Goal: Task Accomplishment & Management: Manage account settings

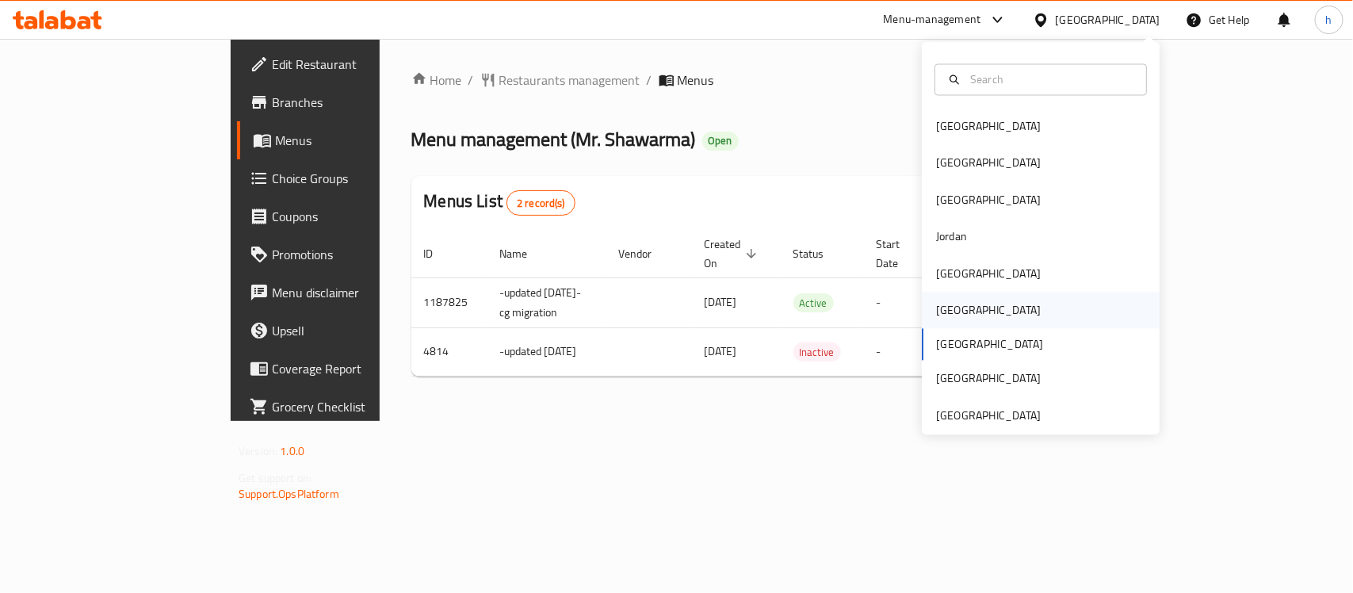
click at [948, 317] on div "[GEOGRAPHIC_DATA]" at bounding box center [988, 310] width 105 height 17
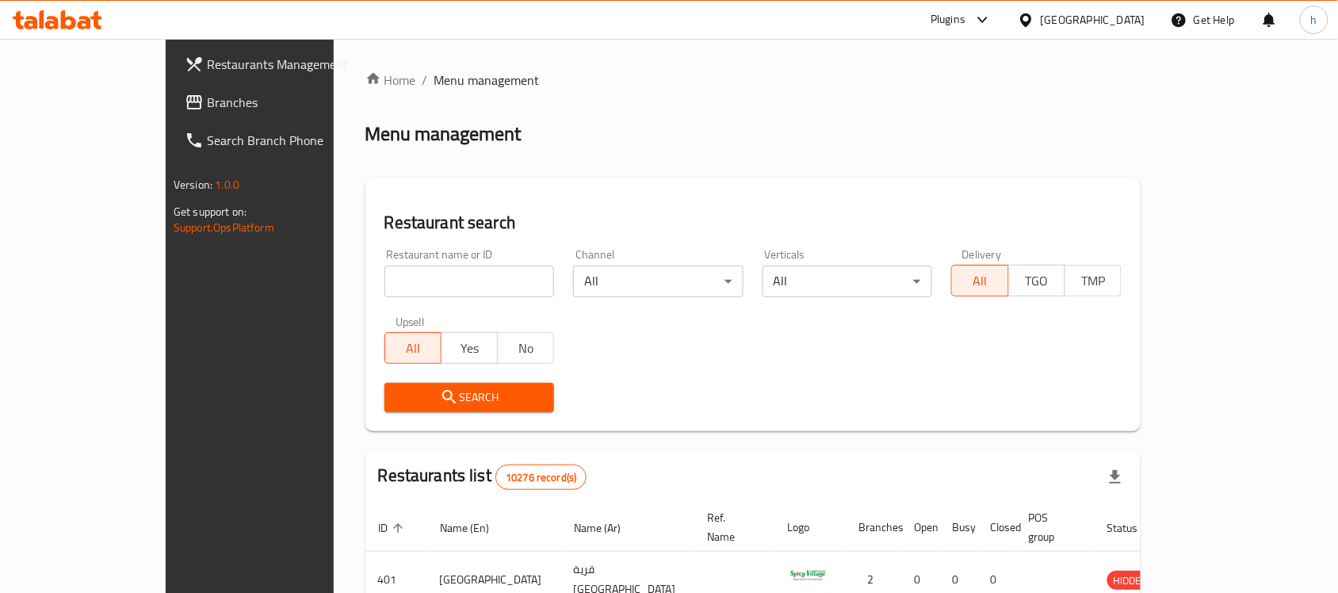
click at [207, 97] on span "Branches" at bounding box center [292, 102] width 170 height 19
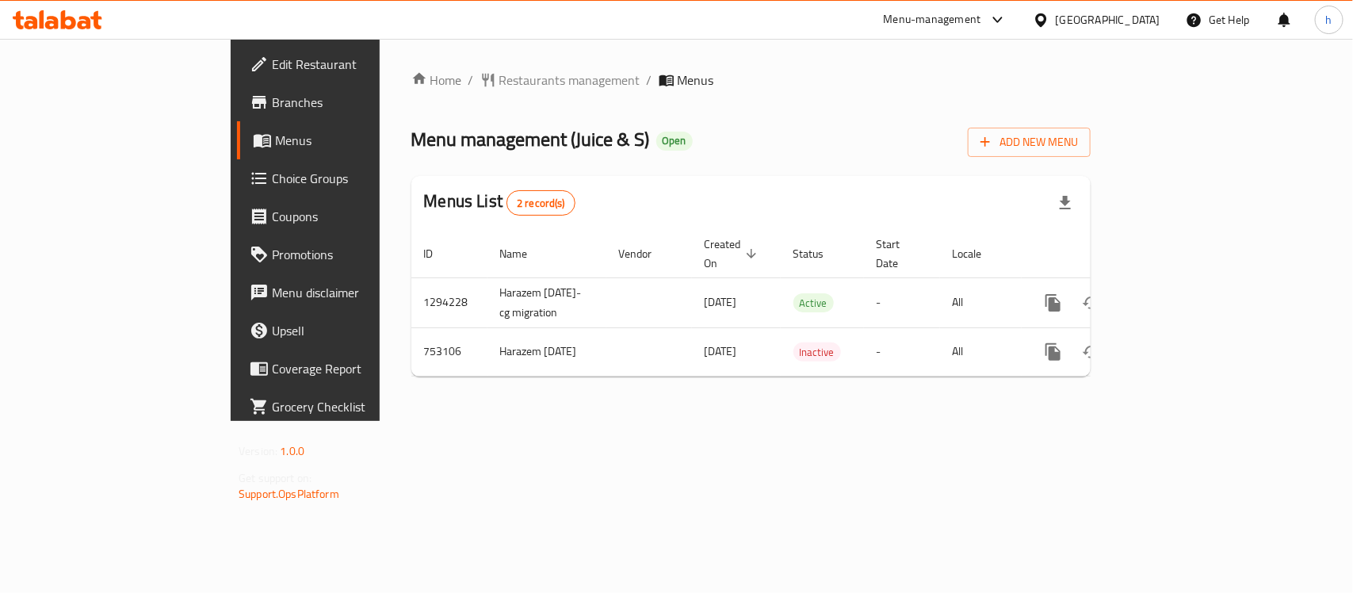
click at [548, 421] on div "Home / Restaurants management / Menus Menu management ( Juice & S ) Open Add Ne…" at bounding box center [751, 230] width 743 height 382
click at [769, 159] on div "Home / Restaurants management / Menus Menu management ( Juice & S ) Open Add Ne…" at bounding box center [750, 230] width 679 height 319
click at [1160, 20] on div "[GEOGRAPHIC_DATA]" at bounding box center [1108, 19] width 105 height 17
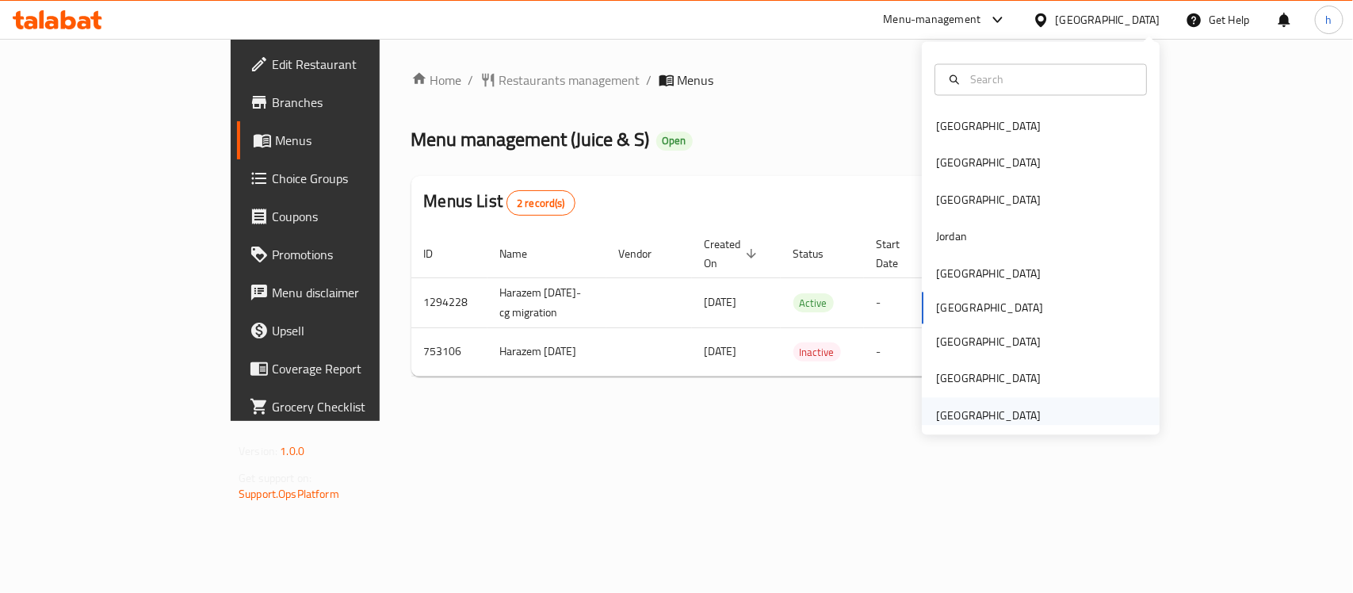
click at [992, 415] on div "[GEOGRAPHIC_DATA]" at bounding box center [988, 415] width 105 height 17
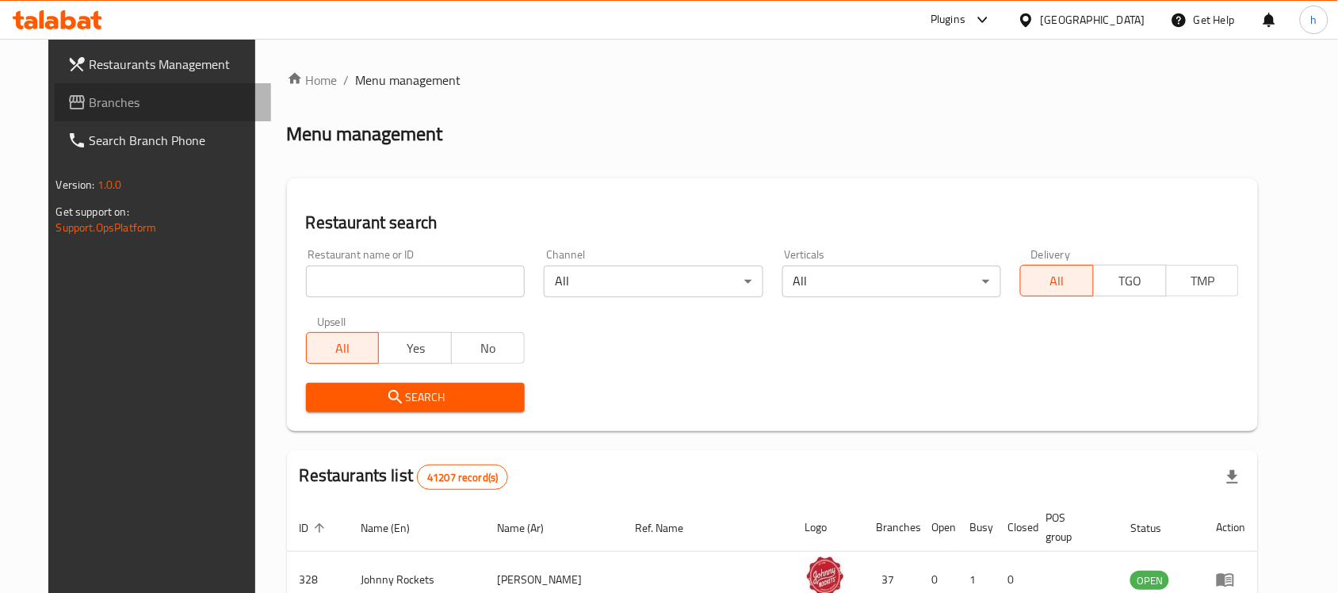
click at [90, 111] on span "Branches" at bounding box center [175, 102] width 170 height 19
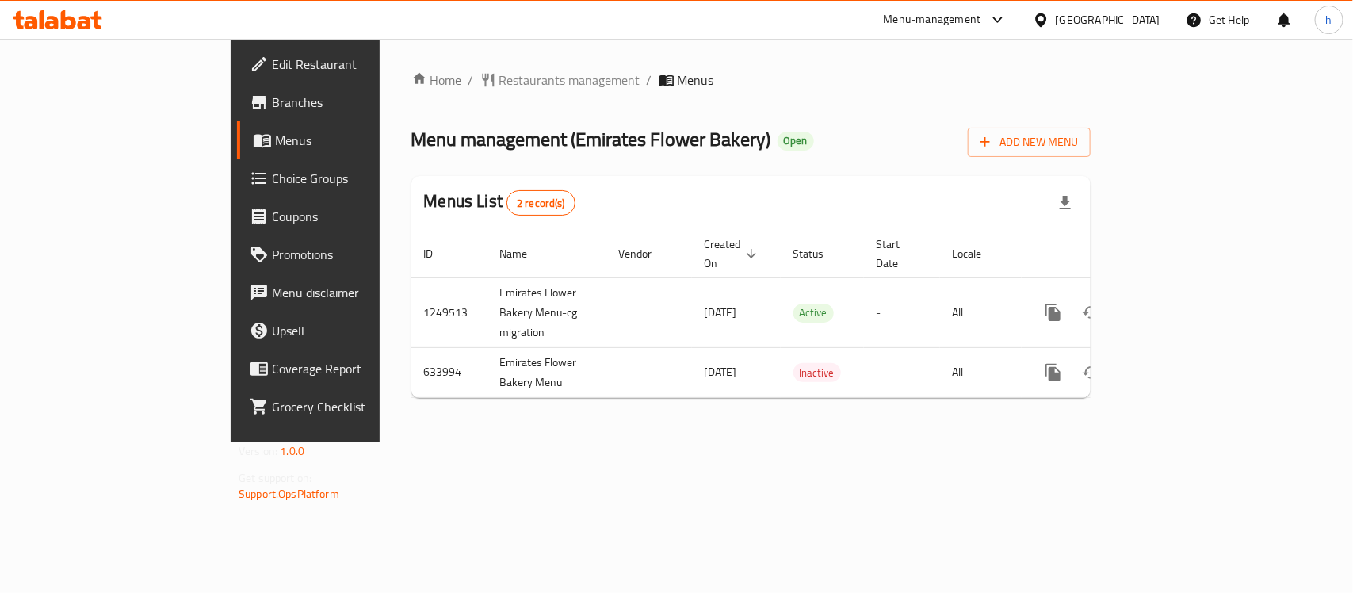
click at [547, 442] on div "Home / Restaurants management / Menus Menu management ( Emirates Flower Bakery …" at bounding box center [751, 240] width 743 height 403
click at [866, 177] on div "Menus List 2 record(s)" at bounding box center [750, 203] width 679 height 54
click at [1091, 22] on div "[GEOGRAPHIC_DATA]" at bounding box center [1108, 19] width 105 height 17
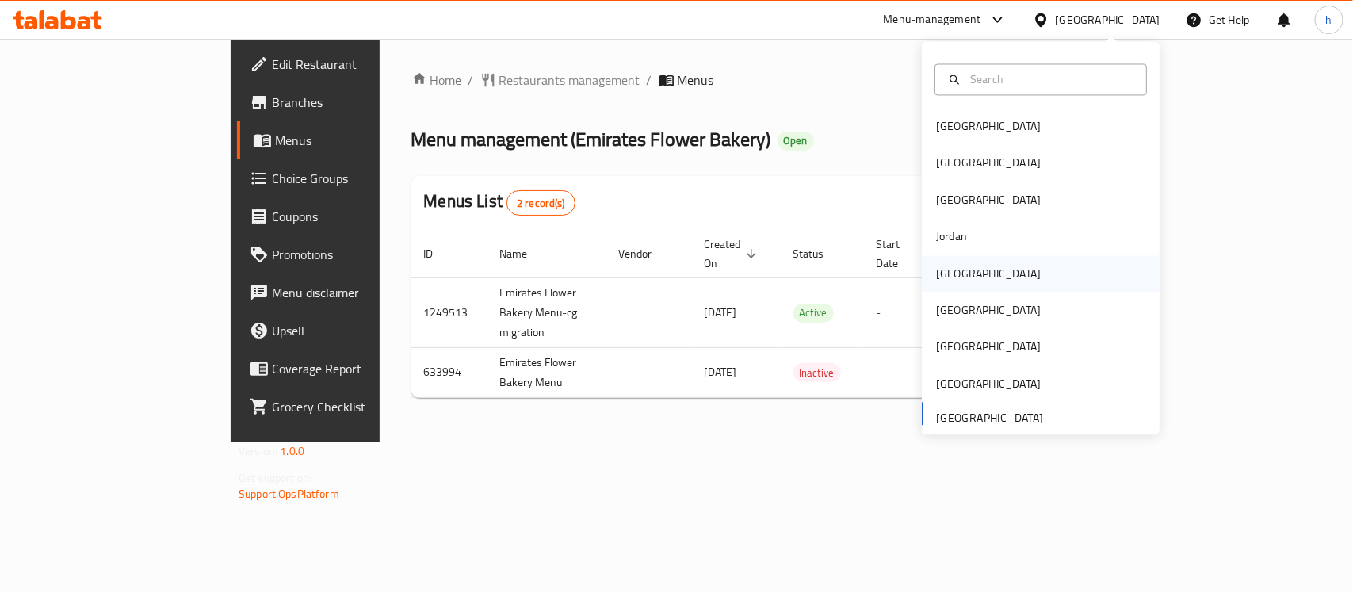
click at [936, 268] on div "[GEOGRAPHIC_DATA]" at bounding box center [988, 273] width 105 height 17
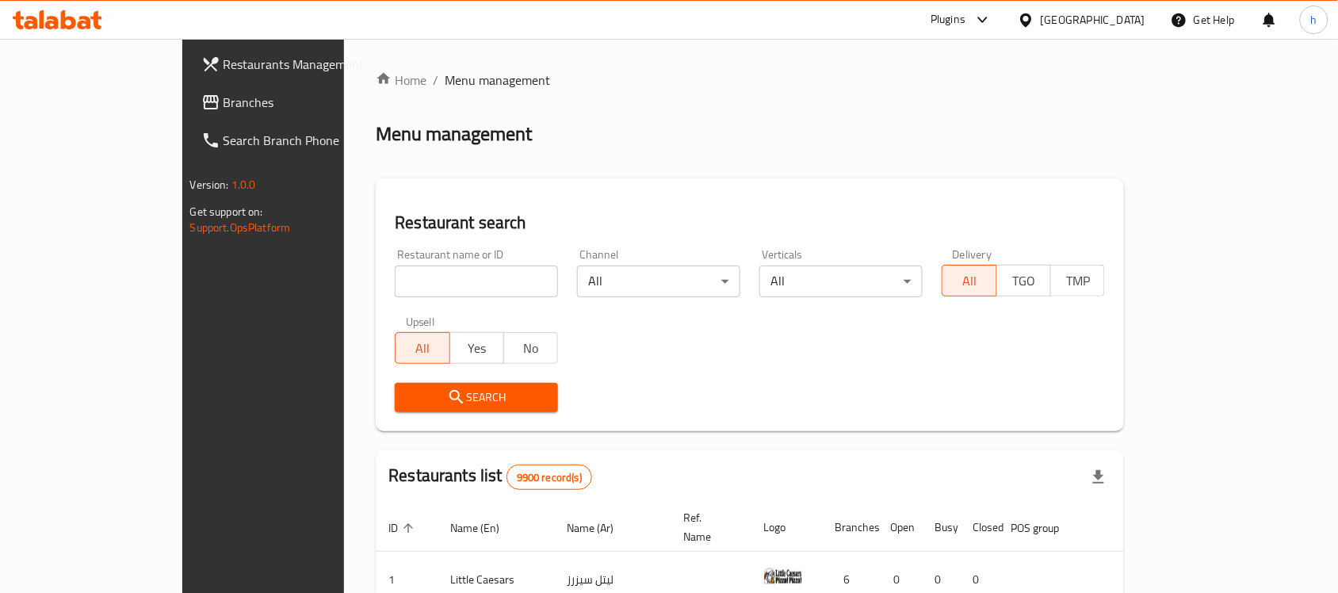
click at [224, 101] on span "Branches" at bounding box center [309, 102] width 170 height 19
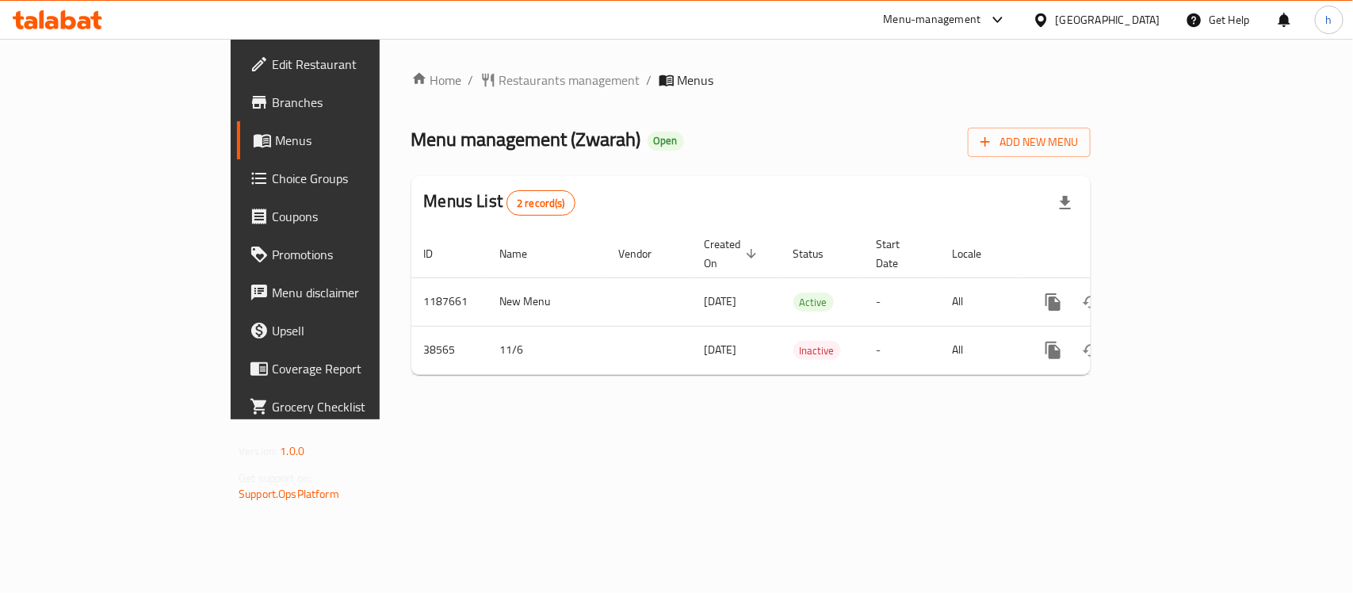
click at [1138, 13] on div "[GEOGRAPHIC_DATA]" at bounding box center [1108, 19] width 105 height 17
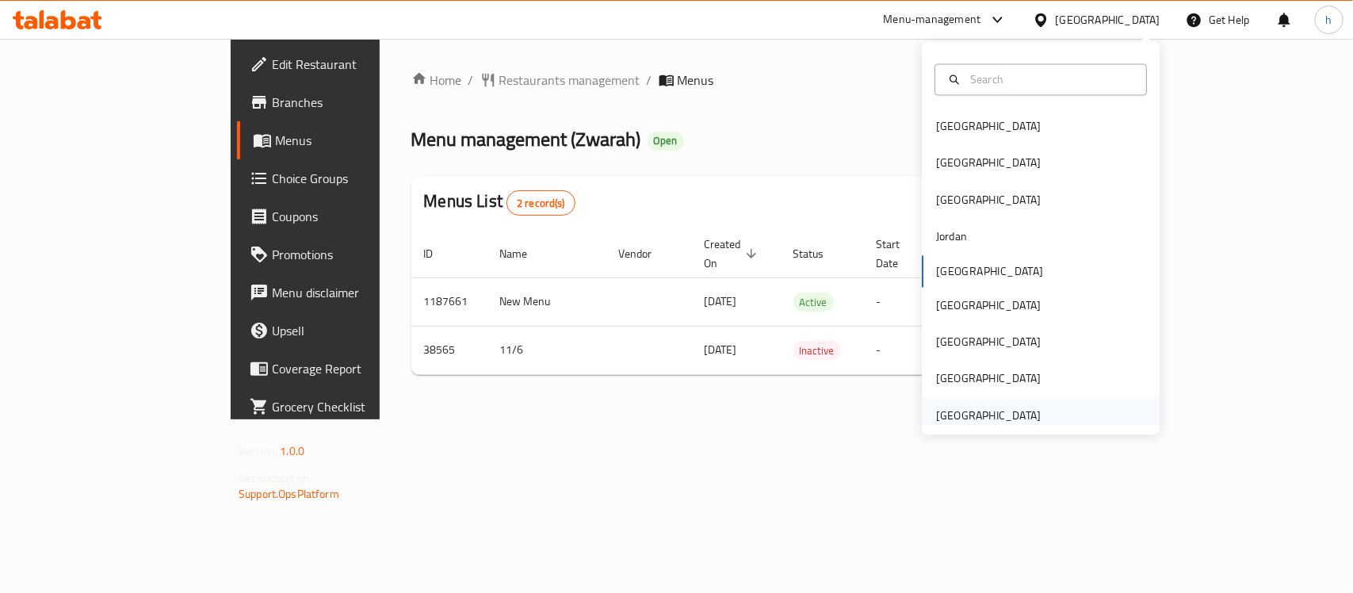
click at [996, 420] on div "[GEOGRAPHIC_DATA]" at bounding box center [988, 415] width 105 height 17
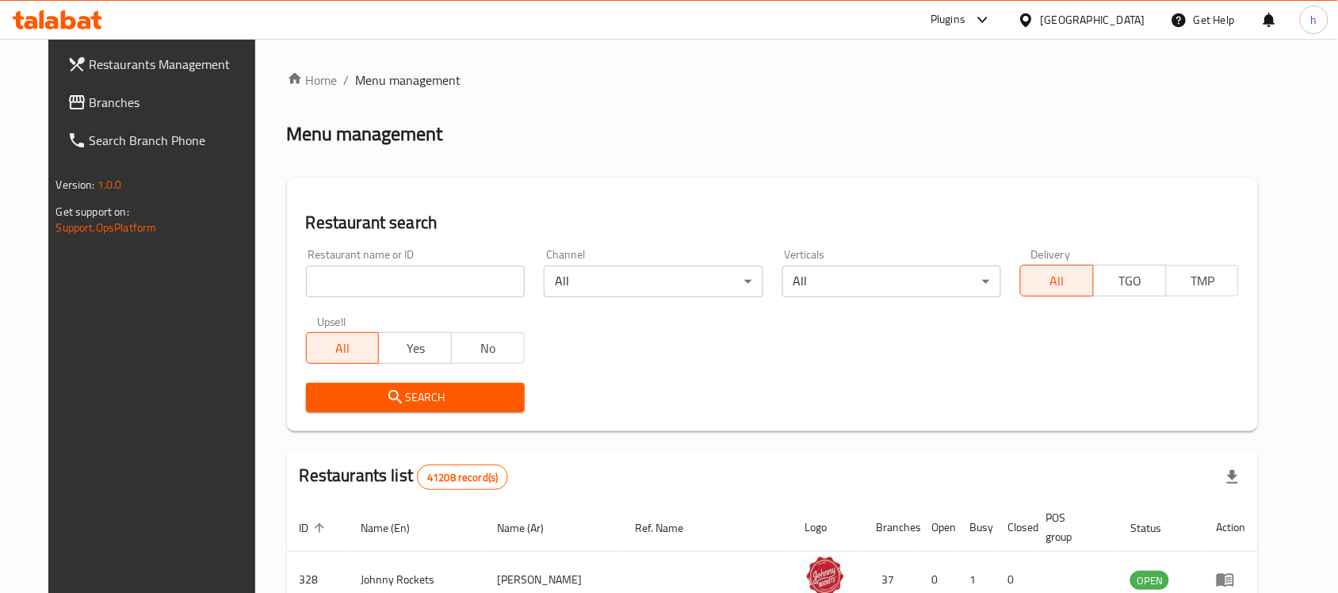
click at [90, 100] on span "Branches" at bounding box center [175, 102] width 170 height 19
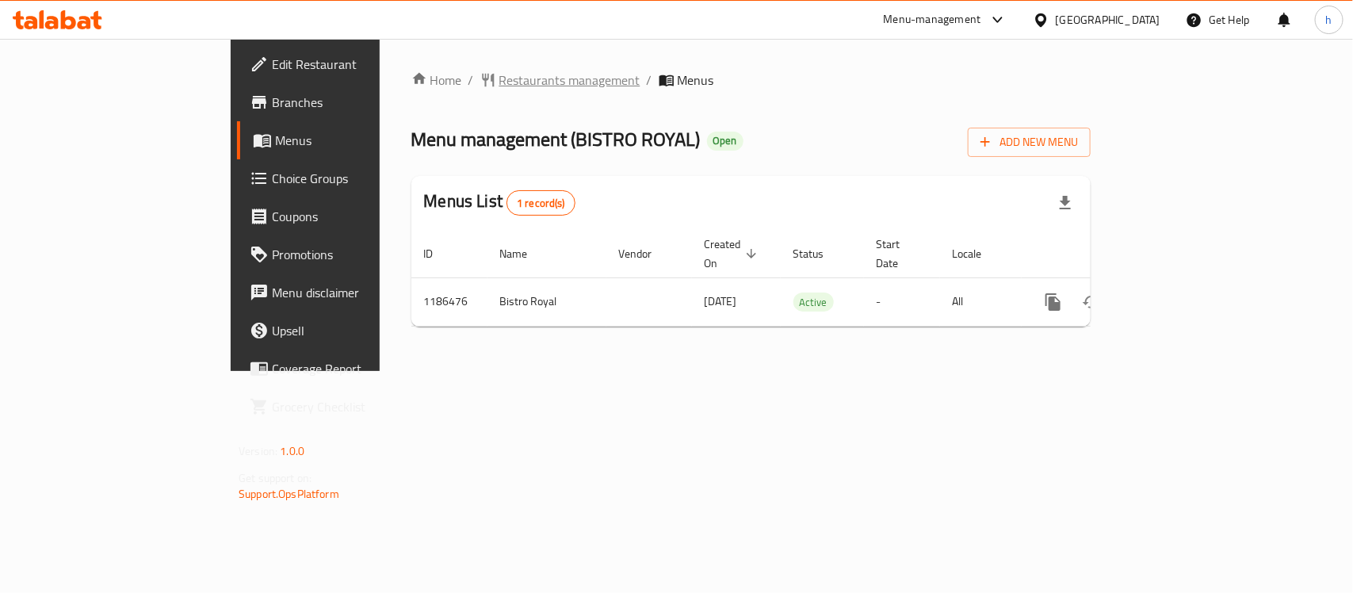
click at [499, 74] on span "Restaurants management" at bounding box center [569, 80] width 141 height 19
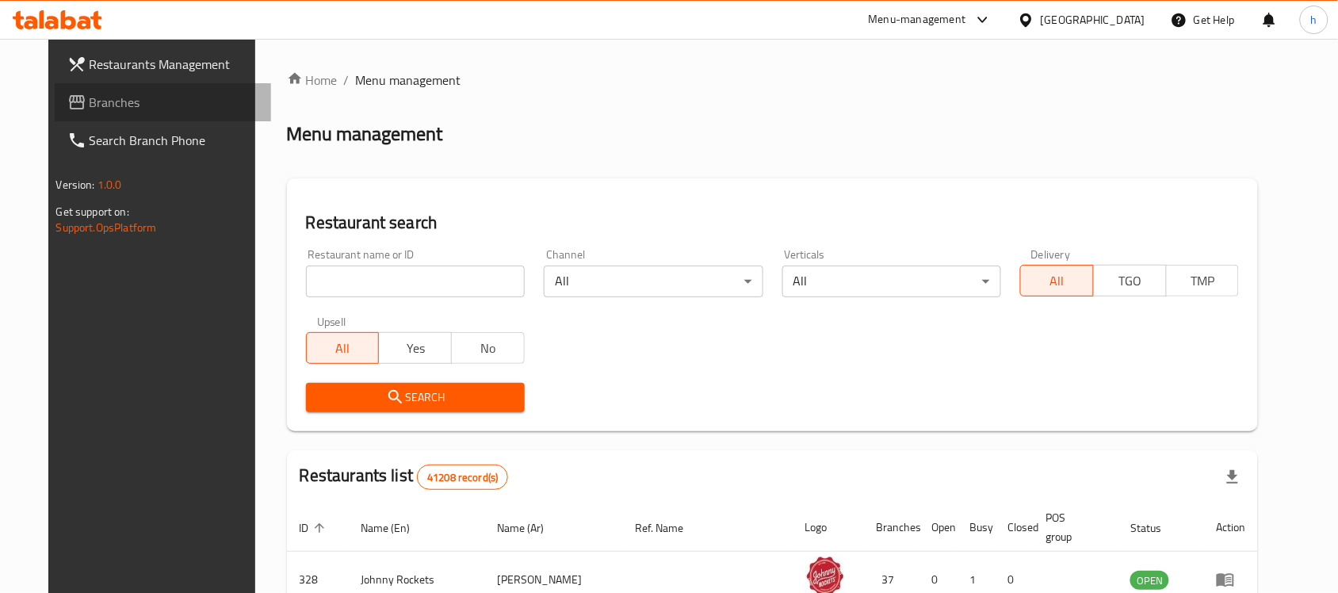
click at [90, 96] on span "Branches" at bounding box center [175, 102] width 170 height 19
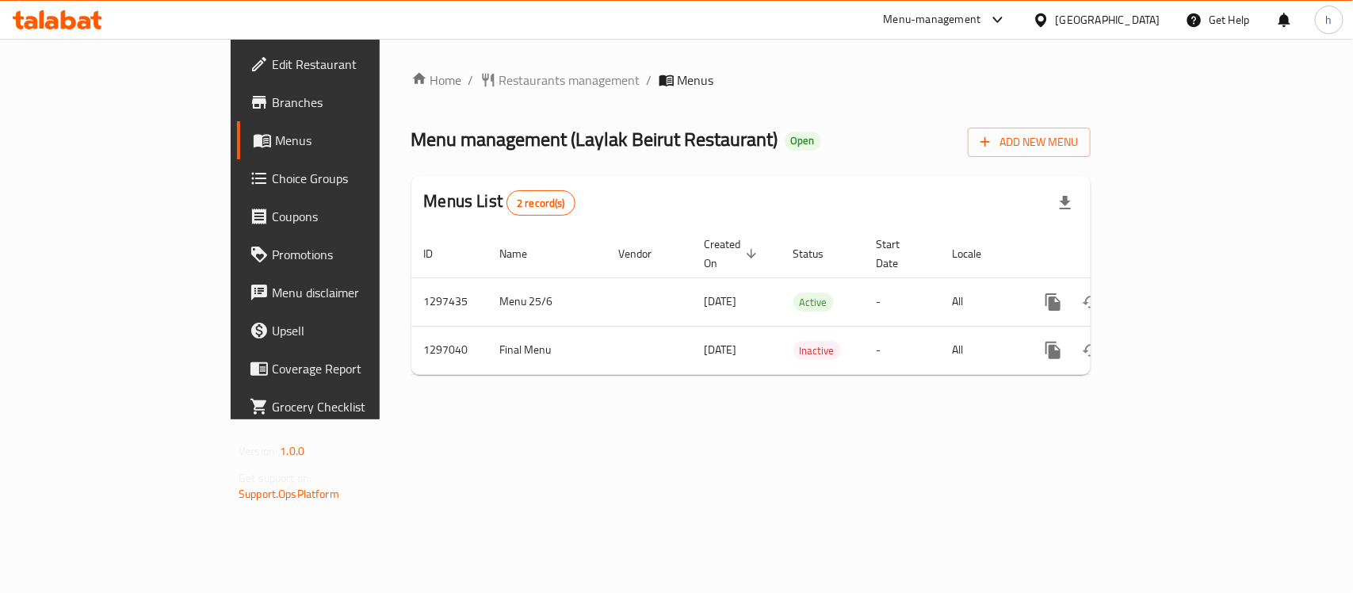
click at [840, 112] on div "Home / Restaurants management / Menus Menu management ( Laylak [GEOGRAPHIC_DATA…" at bounding box center [750, 229] width 679 height 317
click at [564, 419] on div "Home / Restaurants management / Menus Menu management ( Laylak [GEOGRAPHIC_DATA…" at bounding box center [751, 229] width 743 height 380
click at [1110, 12] on div "[GEOGRAPHIC_DATA]" at bounding box center [1108, 19] width 105 height 17
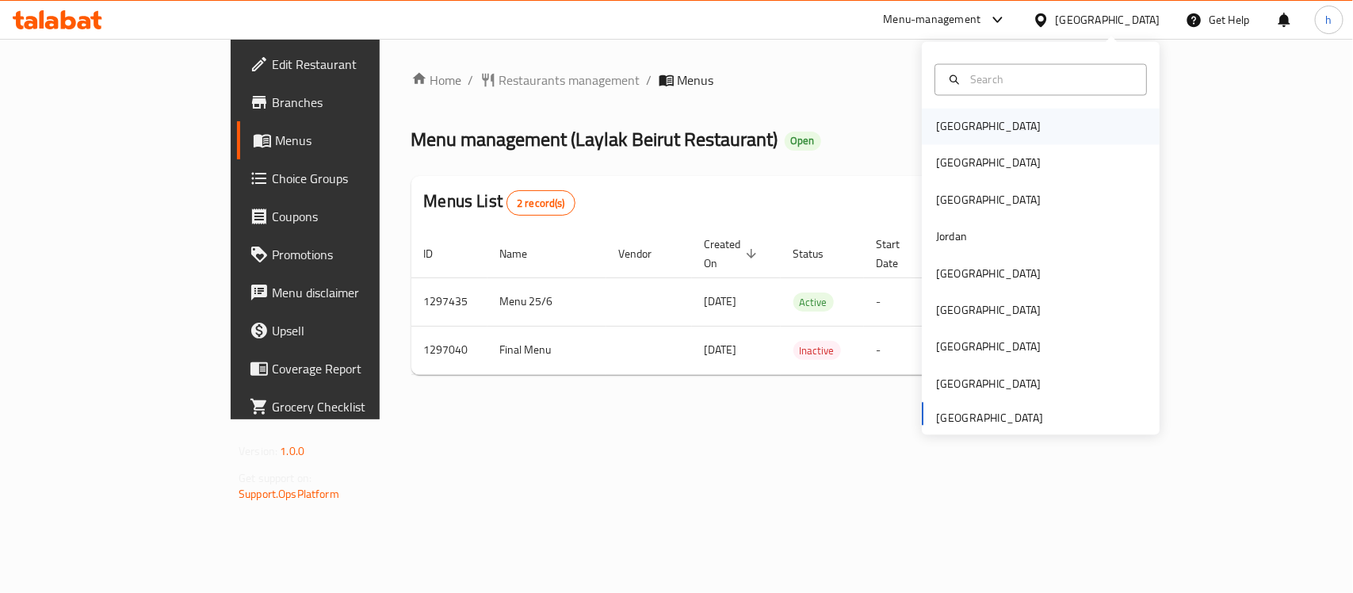
click at [939, 128] on div "Bahrain" at bounding box center [988, 126] width 105 height 17
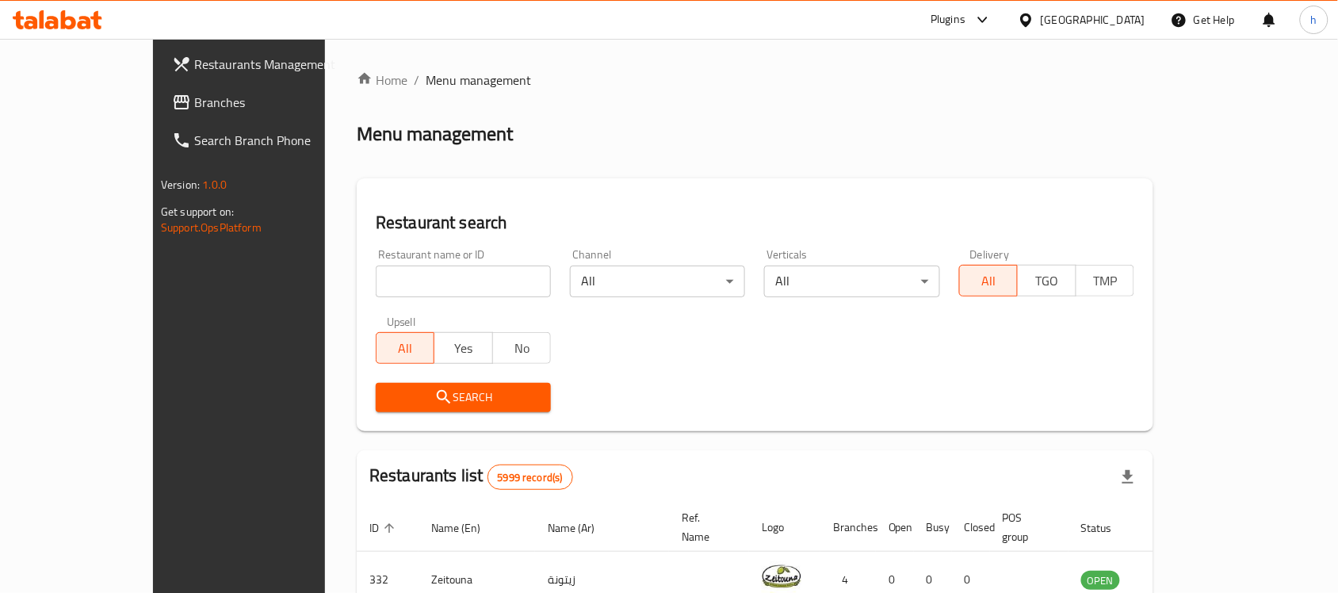
click at [194, 101] on span "Branches" at bounding box center [279, 102] width 170 height 19
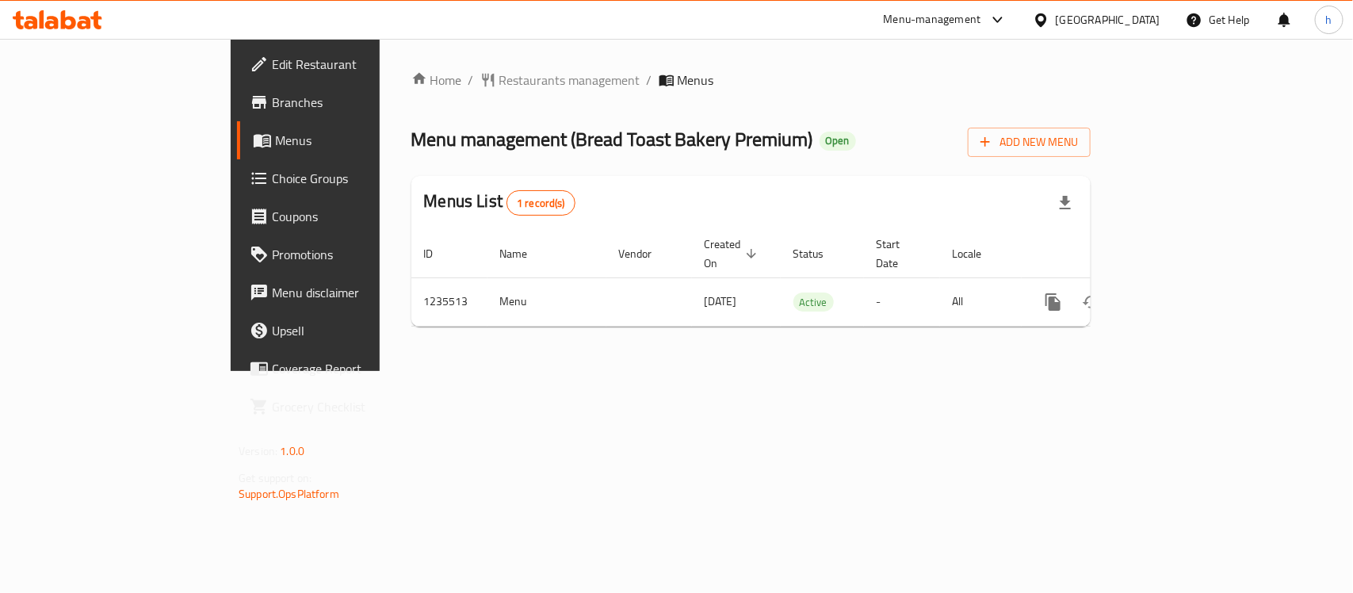
click at [690, 371] on div "Home / Restaurants management / Menus Menu management ( Bread Toast Bakery Prem…" at bounding box center [751, 205] width 743 height 332
click at [1129, 21] on div "Bahrain" at bounding box center [1108, 19] width 105 height 17
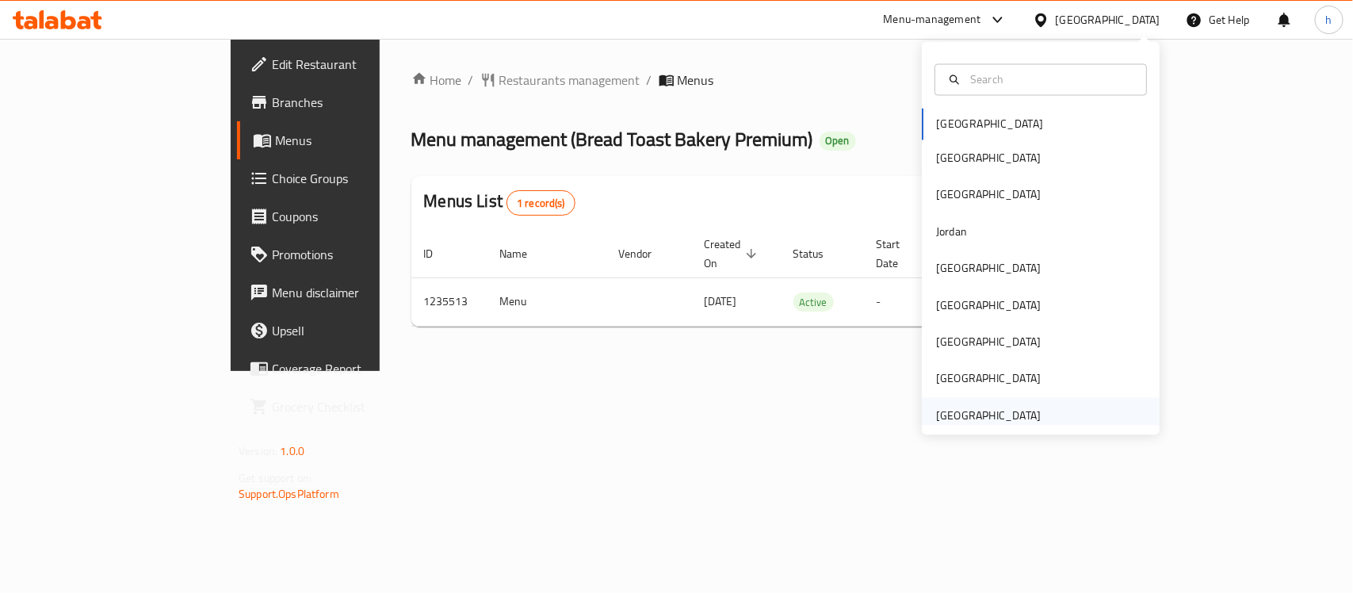
click at [948, 416] on div "[GEOGRAPHIC_DATA]" at bounding box center [988, 415] width 105 height 17
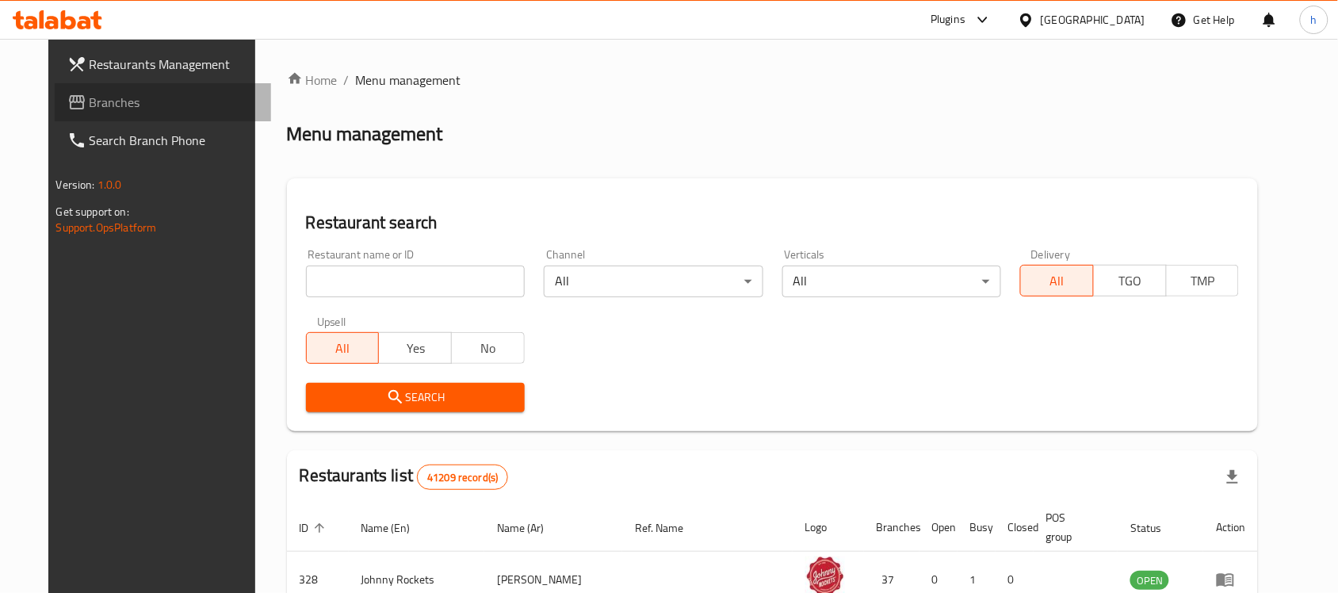
click at [97, 109] on span "Branches" at bounding box center [175, 102] width 170 height 19
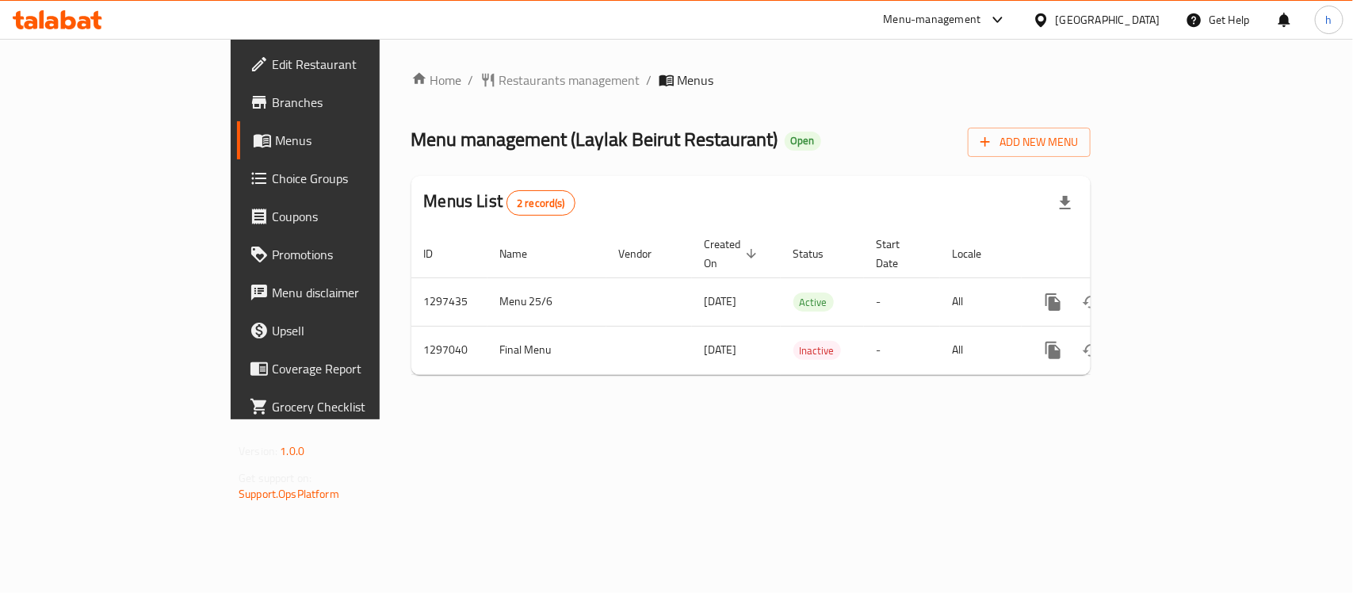
click at [719, 124] on div "Menu management ( Laylak Beirut Restaurant ) Open Add New Menu" at bounding box center [750, 139] width 679 height 36
click at [499, 83] on span "Restaurants management" at bounding box center [569, 80] width 141 height 19
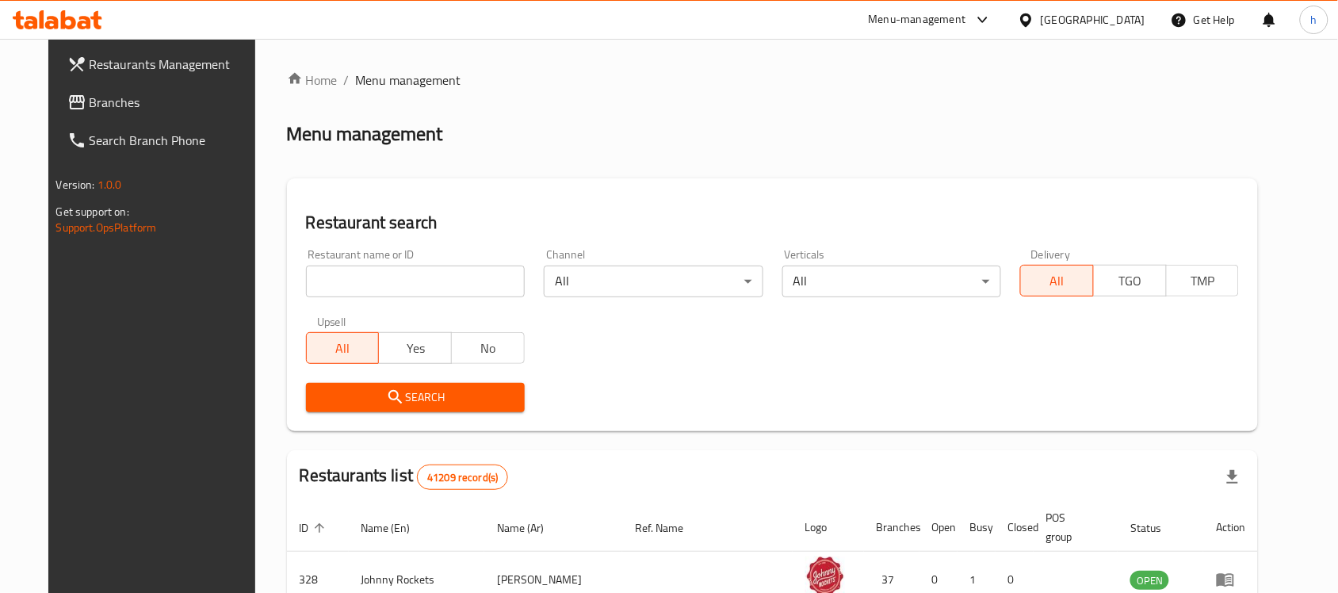
click at [70, 97] on div "Restaurants Management Branches Search Branch Phone Version: 1.0.0 Get support …" at bounding box center [669, 559] width 1242 height 1040
click at [90, 104] on span "Branches" at bounding box center [175, 102] width 170 height 19
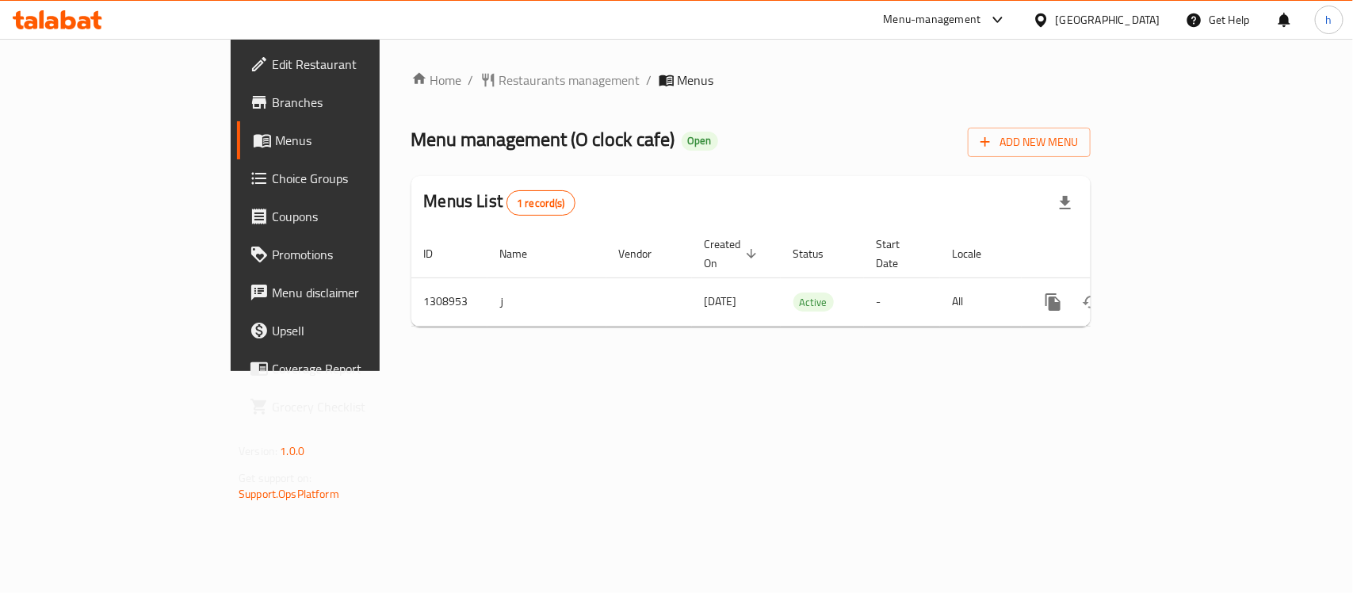
click at [567, 371] on div "Home / Restaurants management / Menus Menu management ( O clock cafe ) Open Add…" at bounding box center [751, 205] width 743 height 332
click at [499, 78] on span "Restaurants management" at bounding box center [569, 80] width 141 height 19
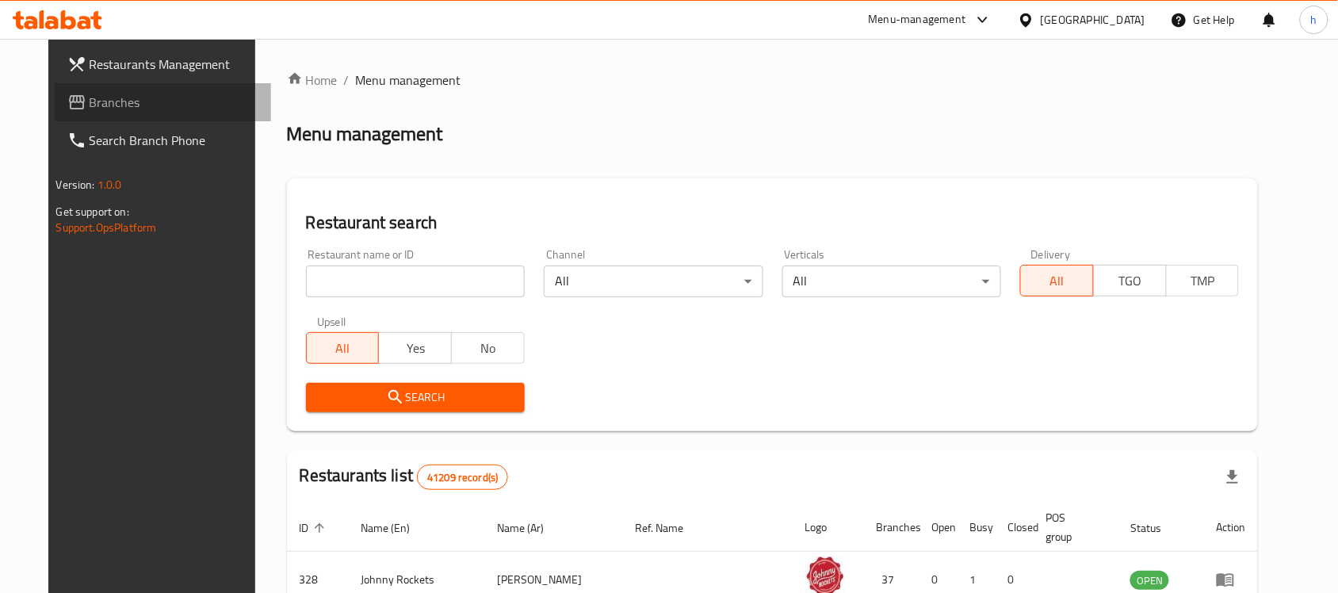
click at [90, 100] on span "Branches" at bounding box center [175, 102] width 170 height 19
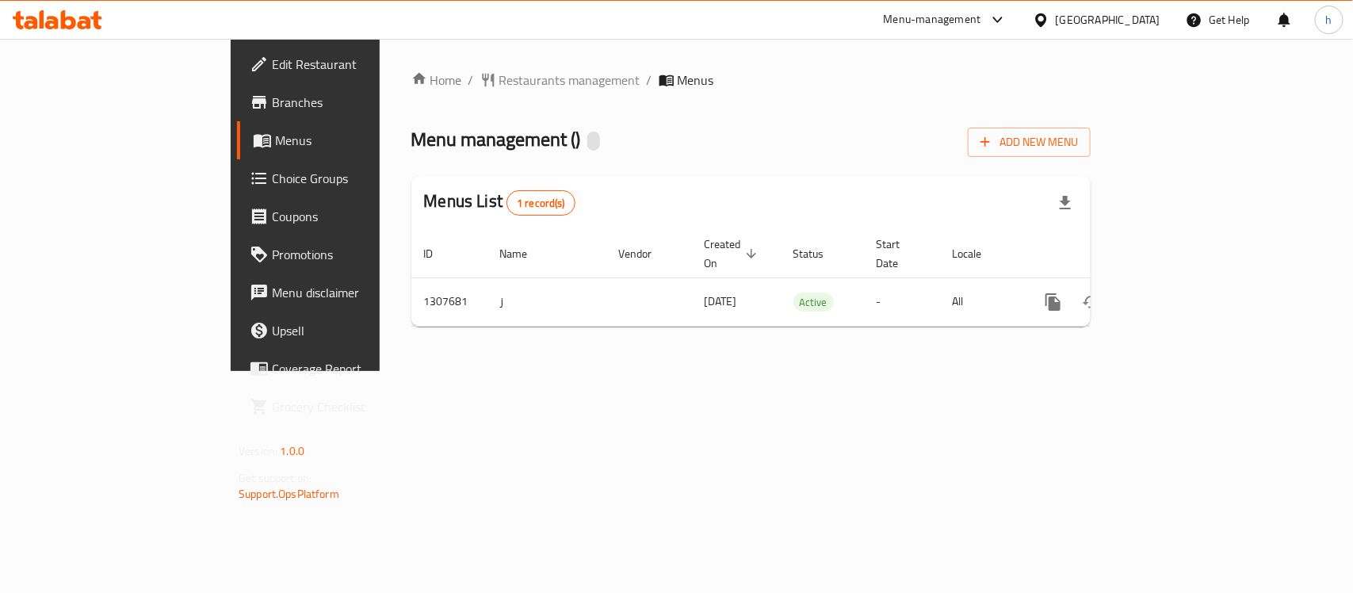
click at [598, 371] on div "Home / Restaurants management / Menus Menu management ( ) Add New Menu Menus Li…" at bounding box center [751, 205] width 743 height 332
click at [1099, 14] on div "[GEOGRAPHIC_DATA]" at bounding box center [1108, 19] width 105 height 17
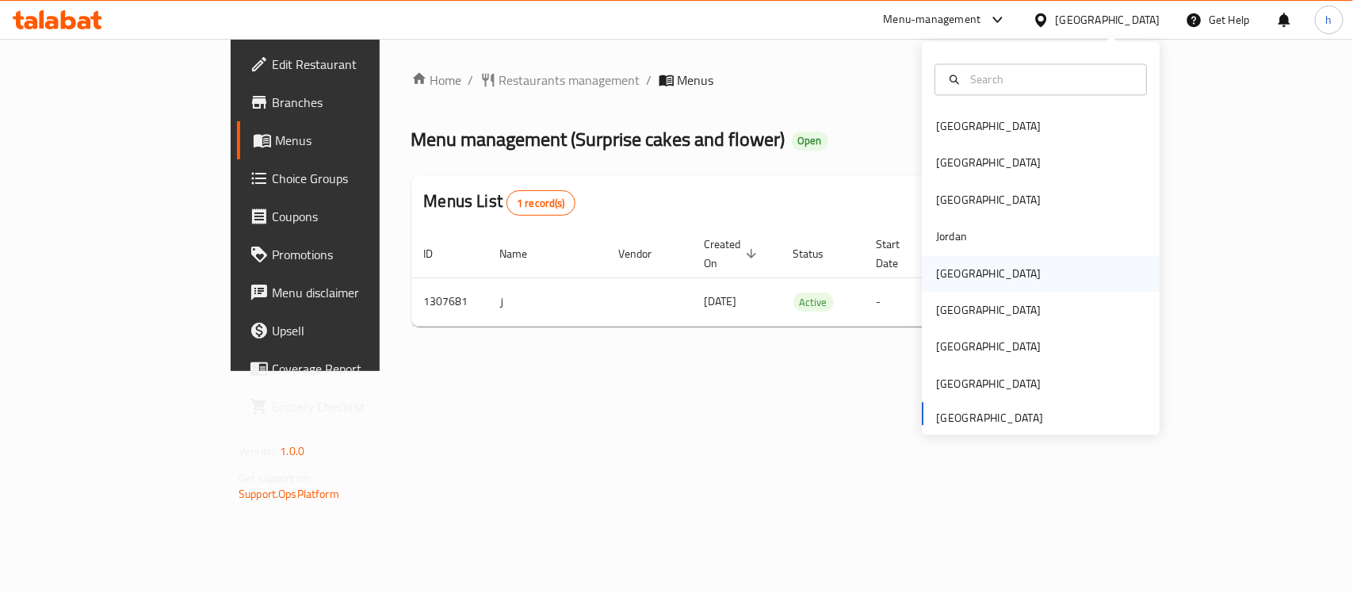
click at [940, 280] on div "[GEOGRAPHIC_DATA]" at bounding box center [988, 273] width 105 height 17
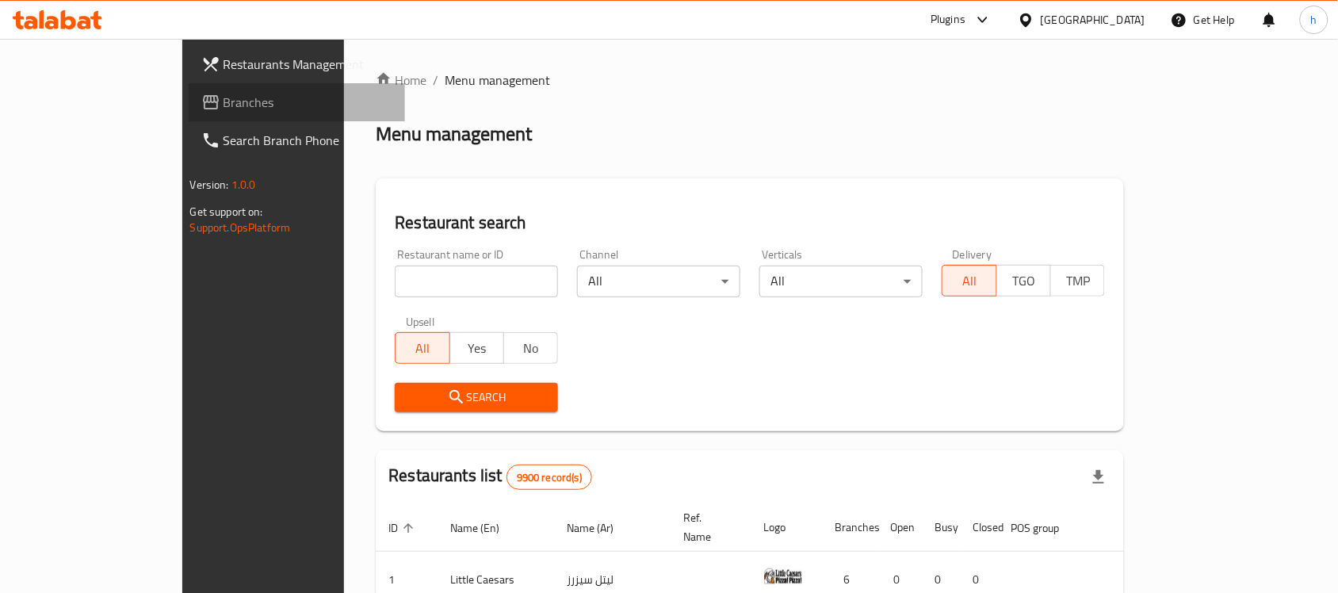
click at [224, 97] on span "Branches" at bounding box center [309, 102] width 170 height 19
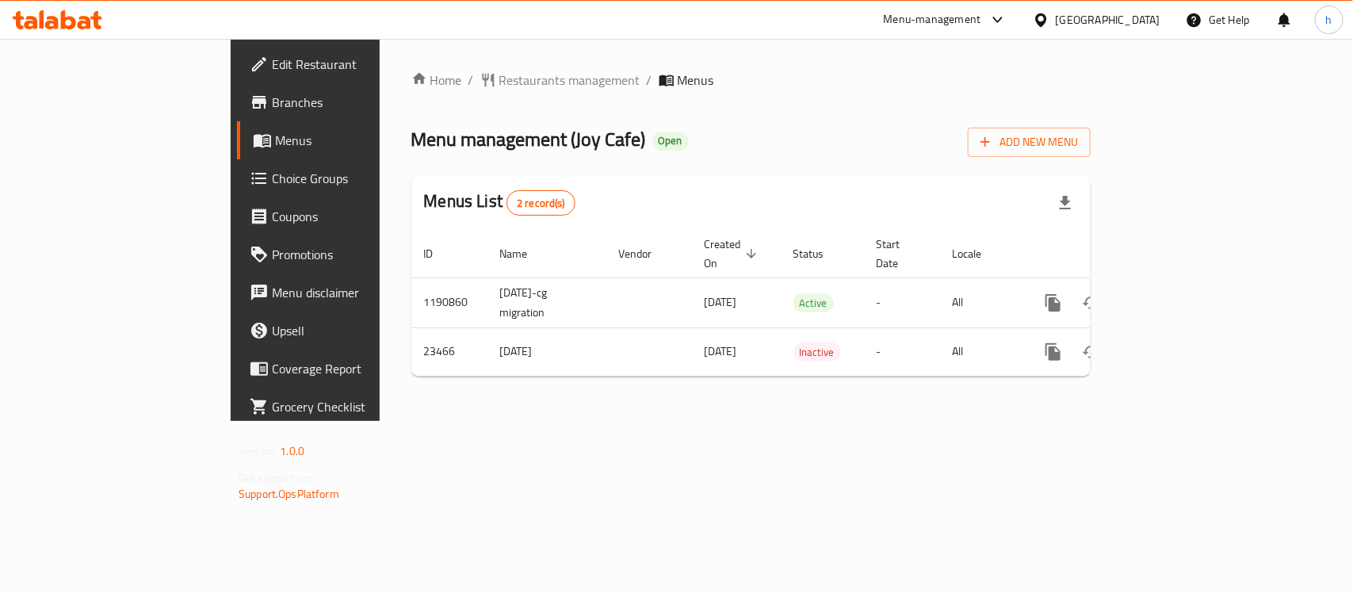
click at [904, 99] on div "Home / Restaurants management / Menus Menu management ( Joy Cafe ) Open Add New…" at bounding box center [750, 230] width 679 height 319
click at [688, 71] on ol "Home / Restaurants management / Menus" at bounding box center [750, 80] width 679 height 19
click at [1163, 6] on div "Kuwait" at bounding box center [1096, 20] width 153 height 38
click at [1153, 12] on div "Kuwait" at bounding box center [1108, 19] width 105 height 17
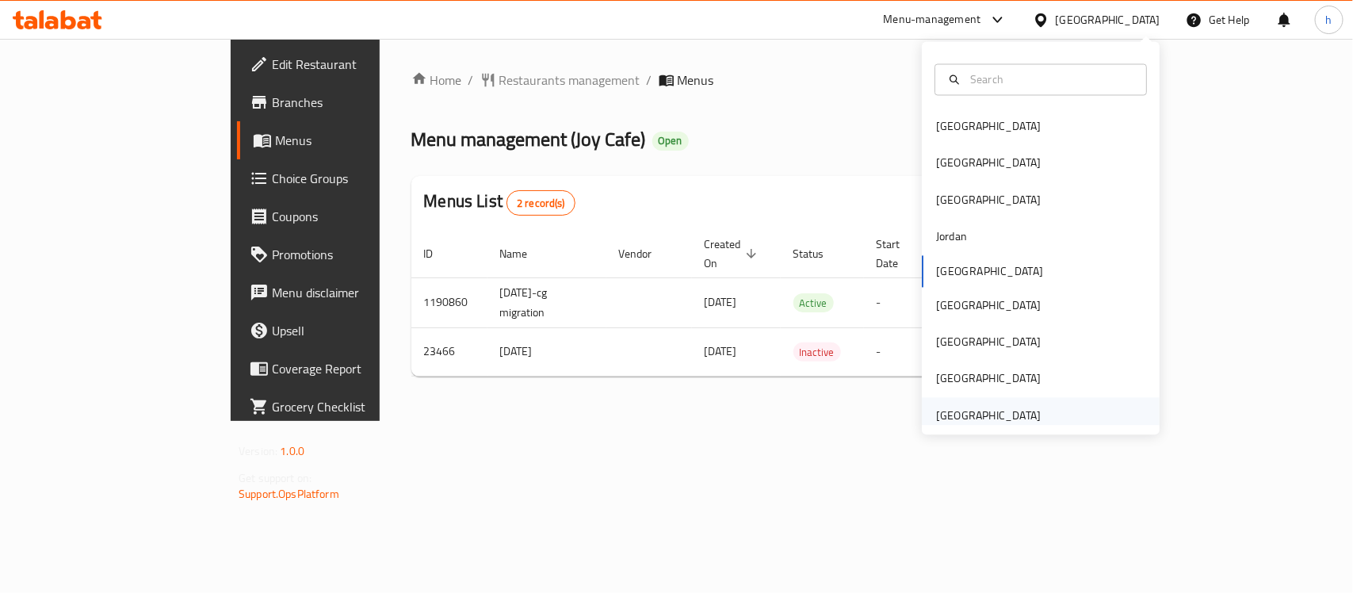
click at [1003, 410] on div "[GEOGRAPHIC_DATA]" at bounding box center [988, 415] width 105 height 17
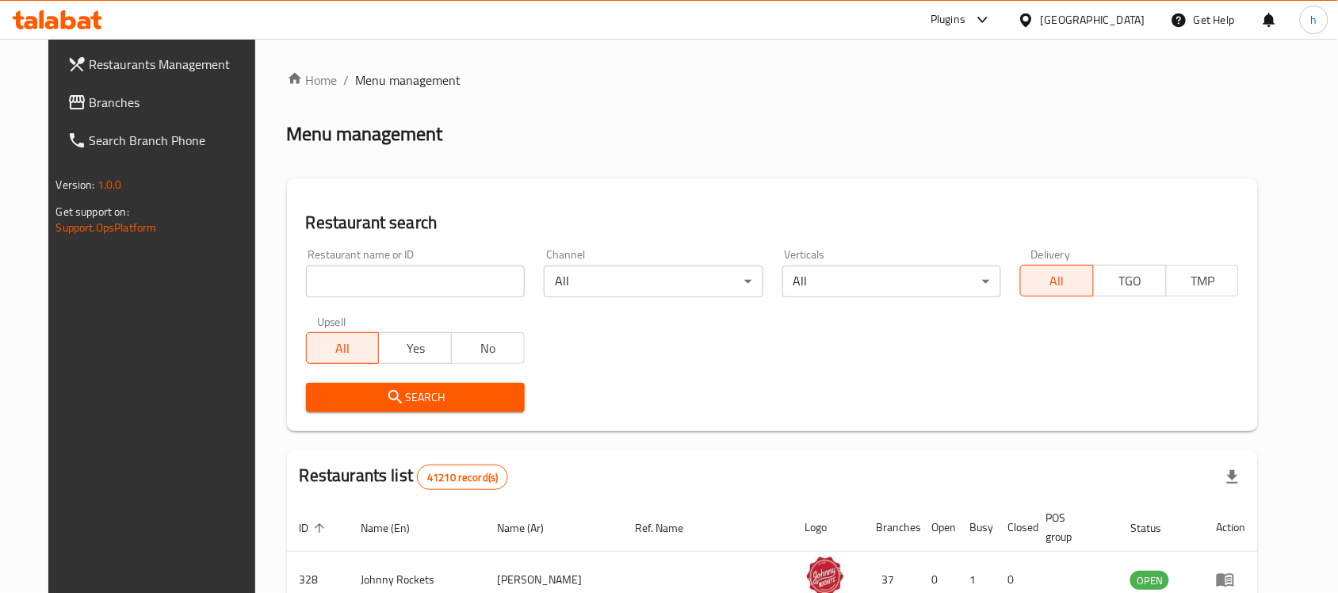
click at [90, 101] on span "Branches" at bounding box center [175, 102] width 170 height 19
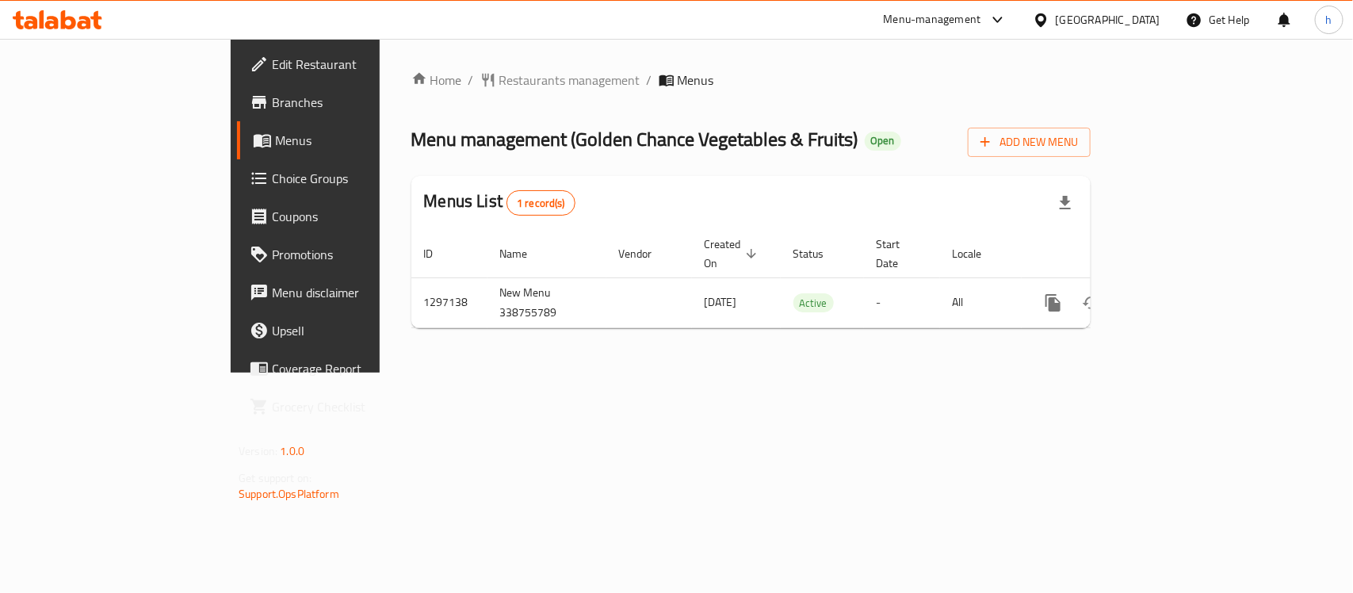
click at [667, 373] on div "Home / Restaurants management / Menus Menu management ( Golden Chance Vegetable…" at bounding box center [751, 206] width 743 height 334
